Goal: Transaction & Acquisition: Purchase product/service

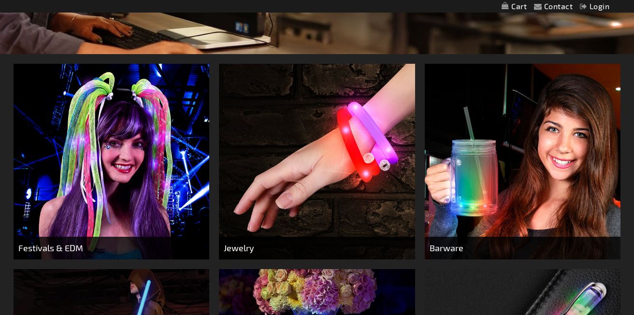
scroll to position [322, 0]
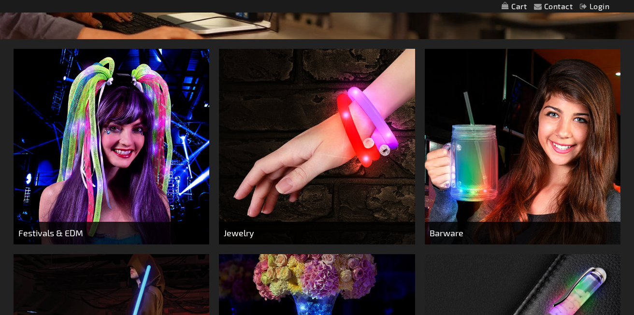
click at [180, 241] on div "Close dialog Get 10% Off Subscribe and save today Unlock Offer Submit" at bounding box center [317, 157] width 634 height 315
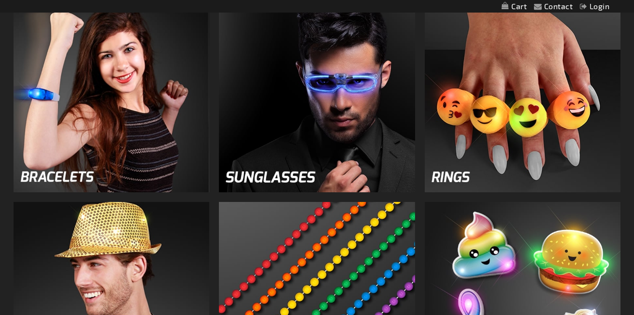
scroll to position [960, 0]
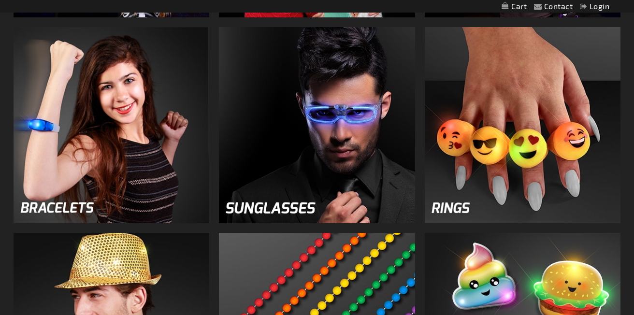
click at [274, 209] on img at bounding box center [317, 125] width 196 height 196
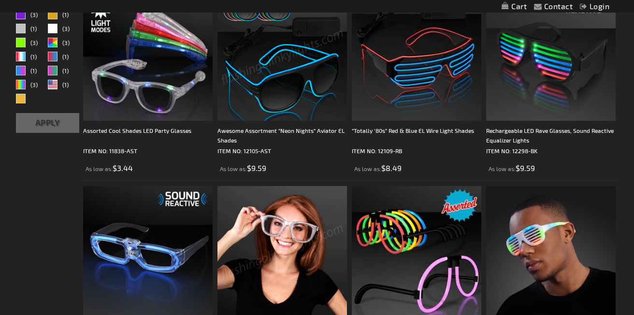
scroll to position [206, 0]
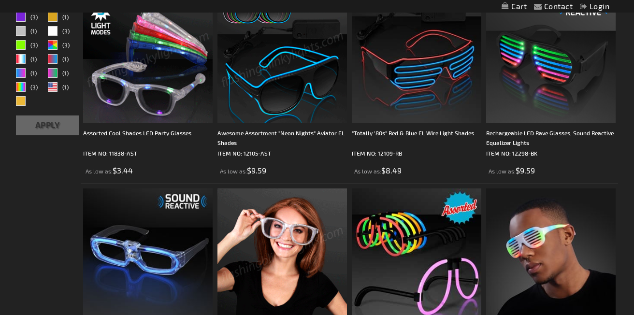
click at [150, 91] on img at bounding box center [147, 58] width 129 height 129
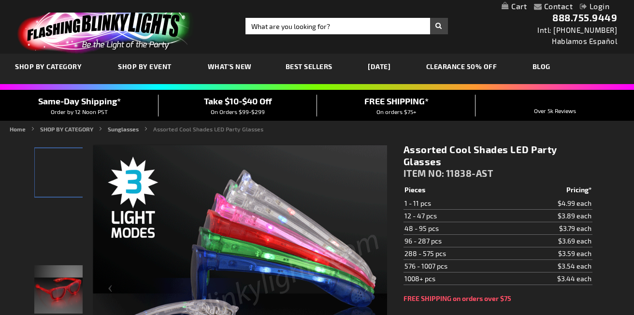
scroll to position [86, 0]
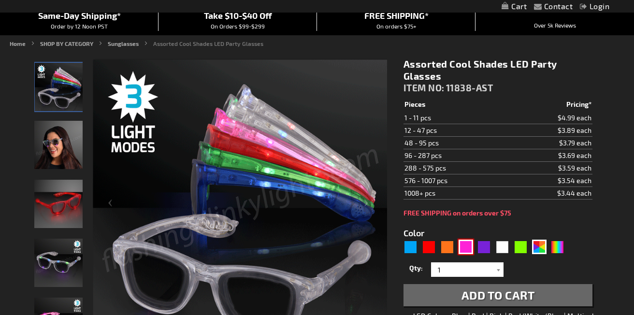
click at [465, 250] on div "Pink" at bounding box center [466, 247] width 14 height 14
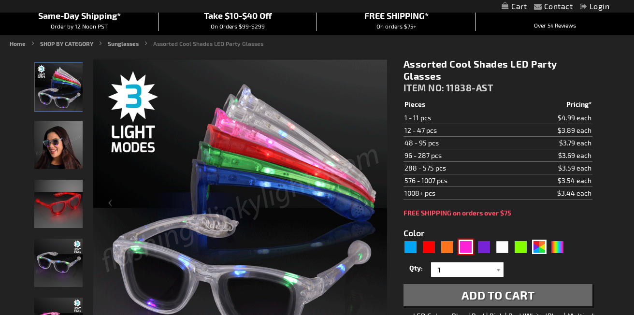
type input "5639"
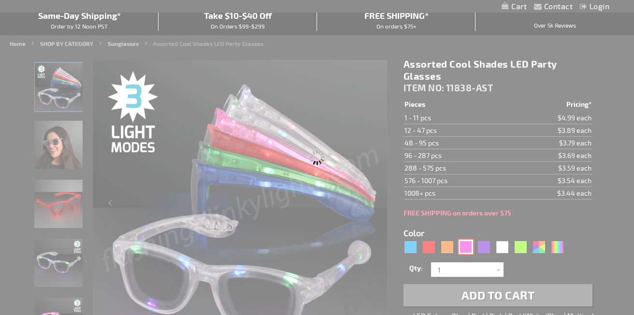
type input "11838-PK"
type input "Customize - Bright Pink Cool Shades LED Party Glasses - ITEM NO: 11838-PK"
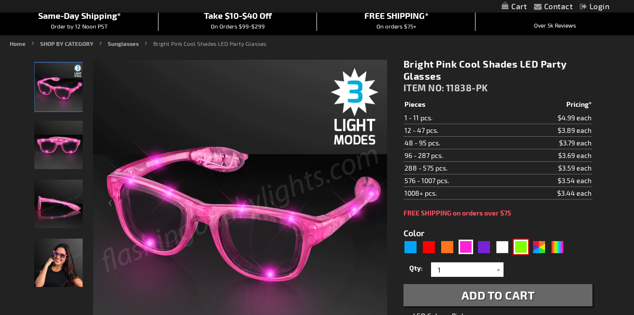
click at [519, 246] on div "Green" at bounding box center [521, 247] width 14 height 14
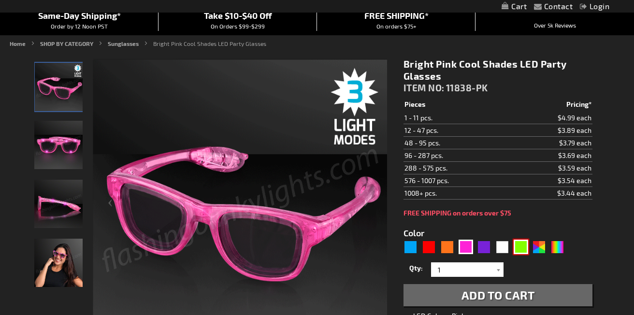
type input "5648"
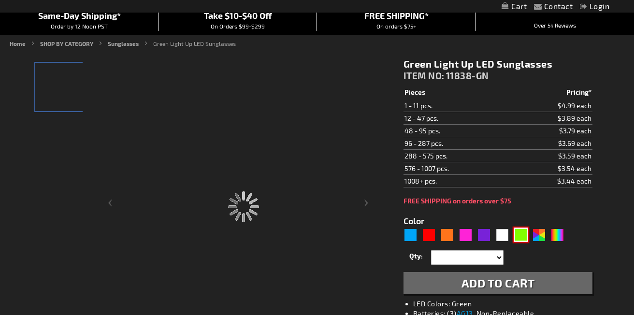
type input "11838-GN"
type input "Customize - Green Light Up LED Sunglasses - ITEM NO: 11838-GN"
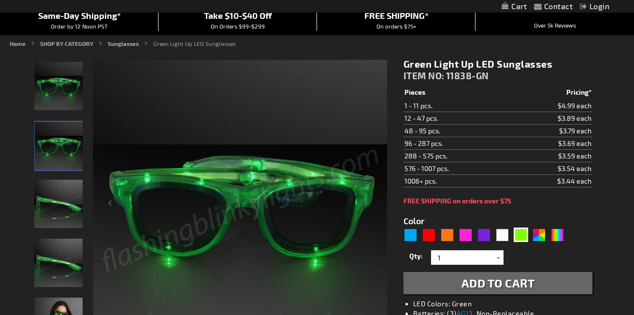
click at [525, 218] on div "Color 5648" at bounding box center [485, 229] width 165 height 29
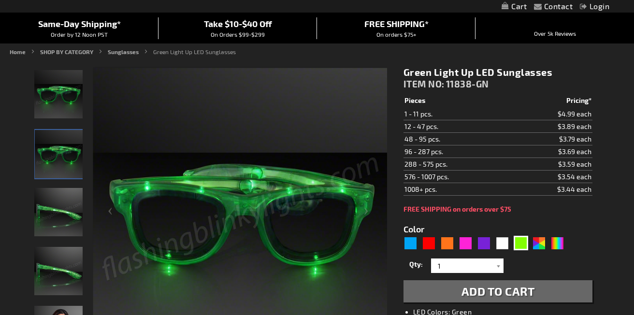
scroll to position [86, 0]
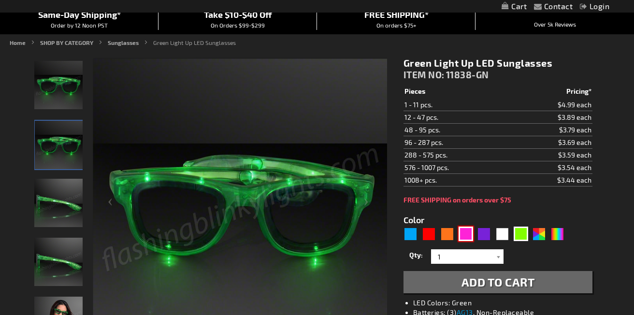
click at [466, 234] on div "Pink" at bounding box center [466, 234] width 14 height 14
type input "5639"
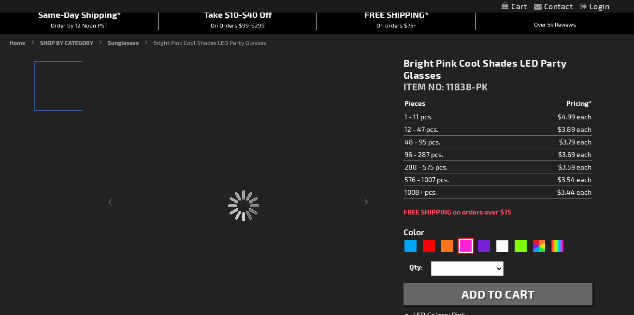
type input "11838-PK"
type input "Customize - Bright Pink Cool Shades LED Party Glasses - ITEM NO: 11838-PK"
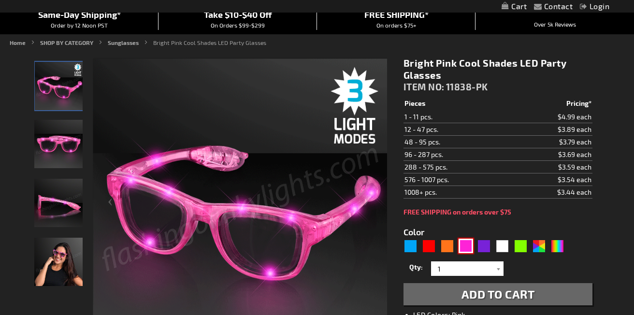
click at [58, 265] on img at bounding box center [58, 262] width 48 height 48
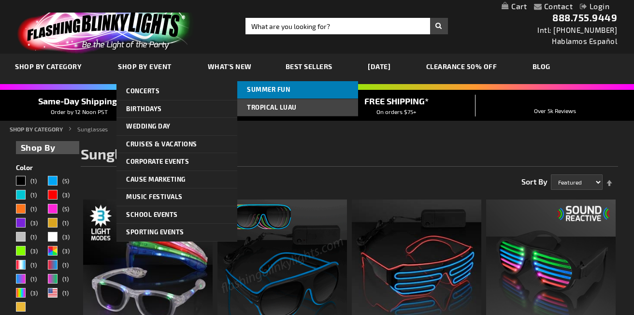
click at [286, 89] on span "Summer Fun" at bounding box center [268, 90] width 43 height 8
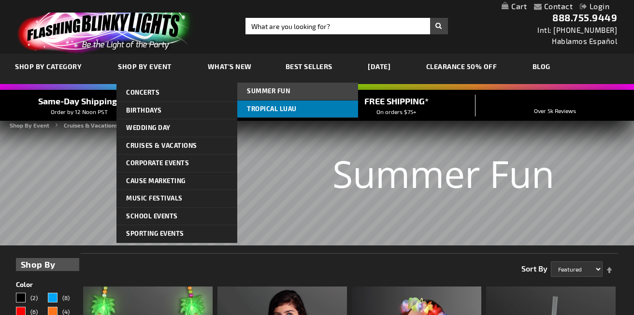
click at [259, 111] on span "Tropical Luau" at bounding box center [272, 109] width 50 height 8
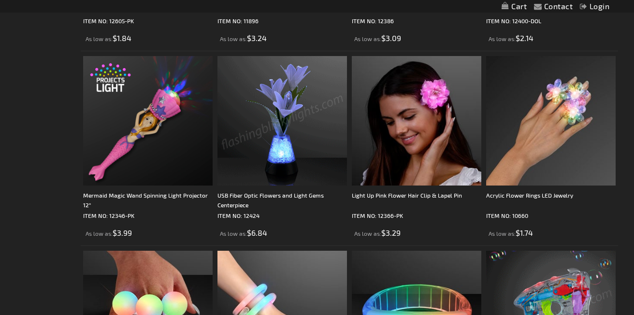
scroll to position [1505, 0]
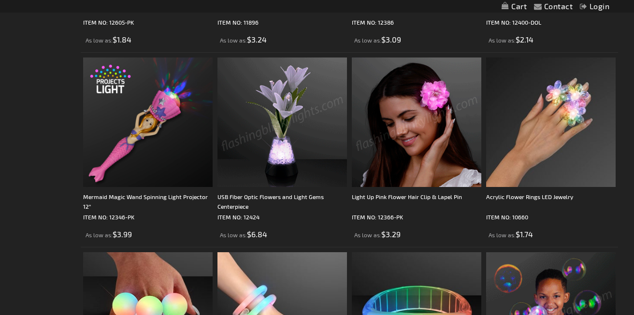
click at [409, 152] on img at bounding box center [416, 121] width 129 height 129
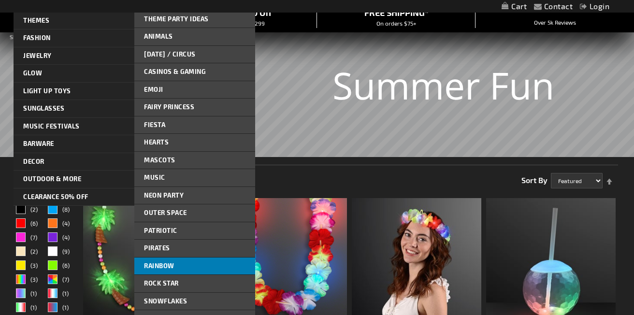
scroll to position [81, 0]
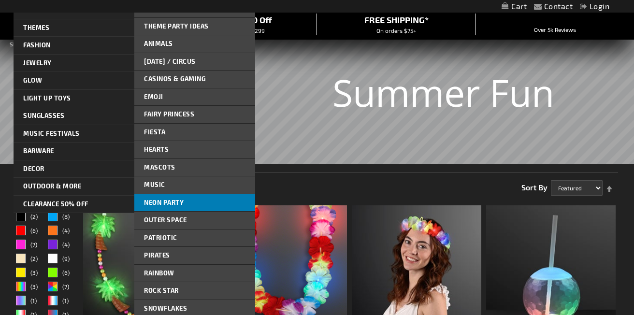
click at [177, 199] on span "Neon Party" at bounding box center [164, 203] width 40 height 8
